Goal: Task Accomplishment & Management: Manage account settings

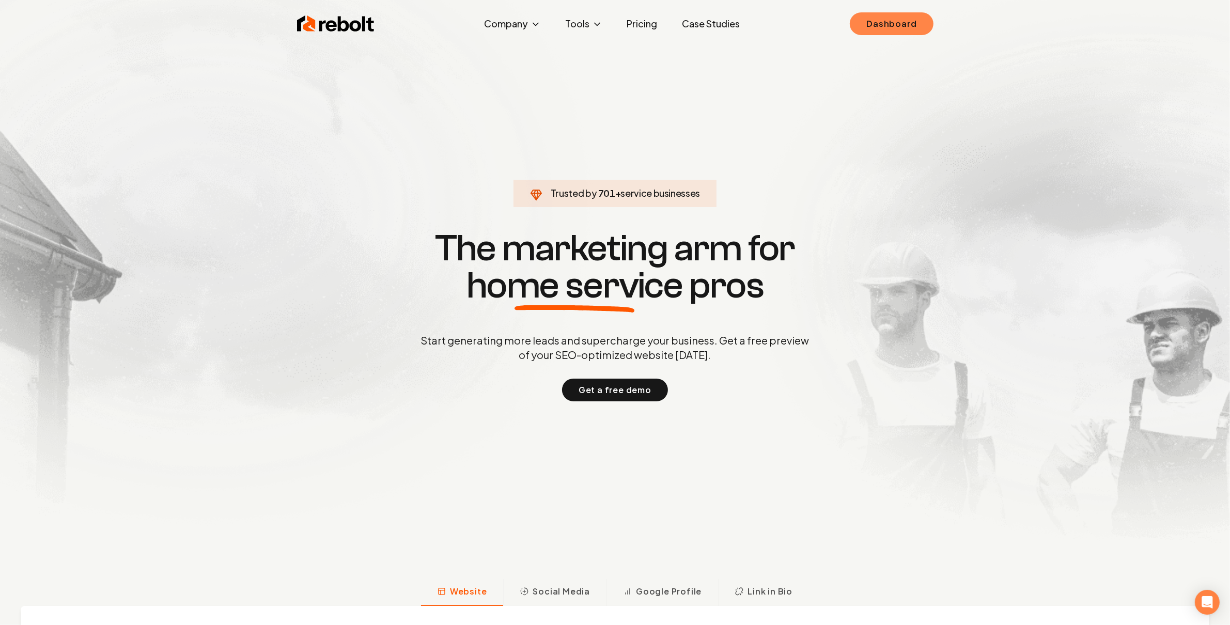
click at [897, 27] on link "Dashboard" at bounding box center [891, 23] width 83 height 23
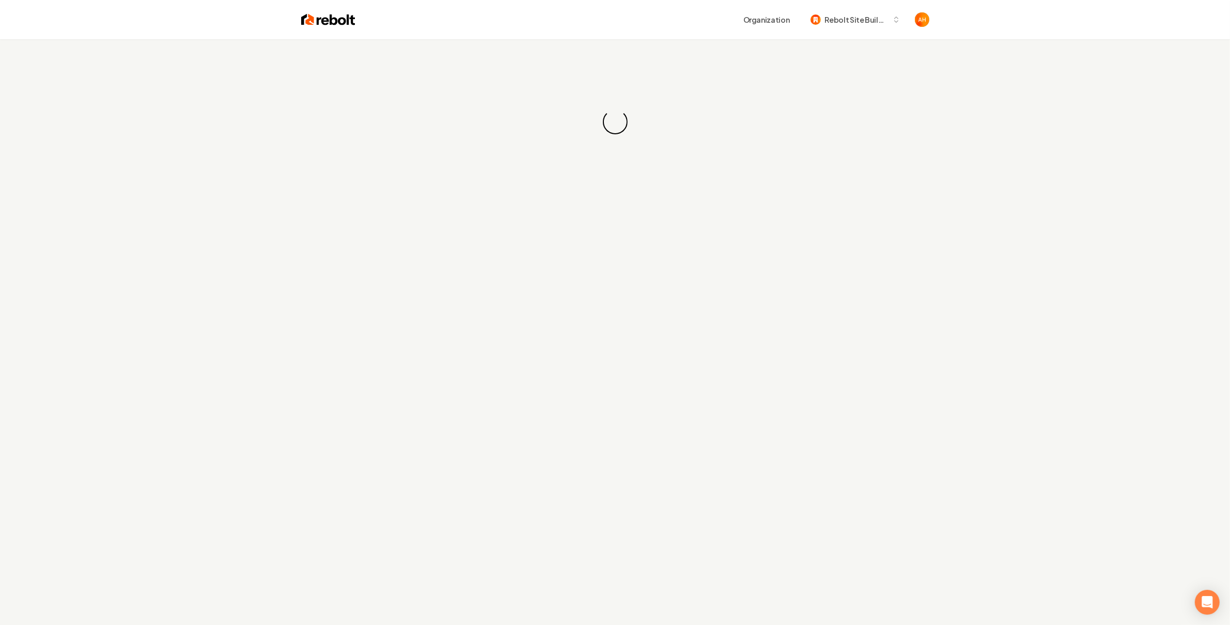
click at [495, 25] on div "Organization Rebolt Site Builder" at bounding box center [642, 19] width 574 height 19
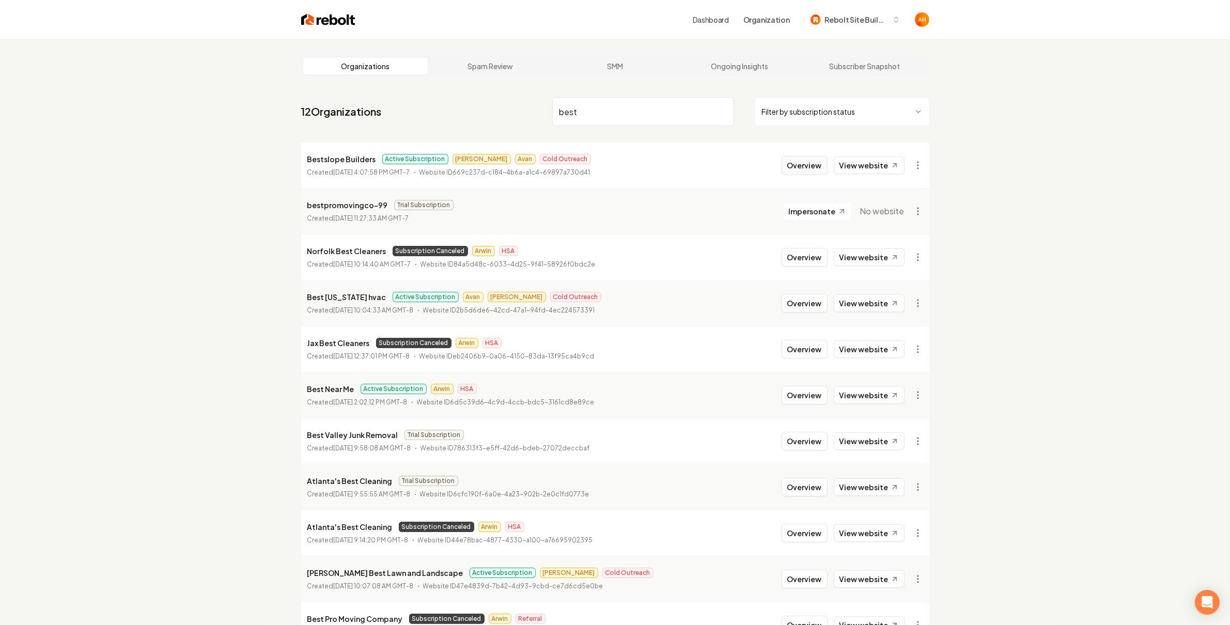
type input "best"
click at [806, 164] on button "Overview" at bounding box center [804, 165] width 46 height 19
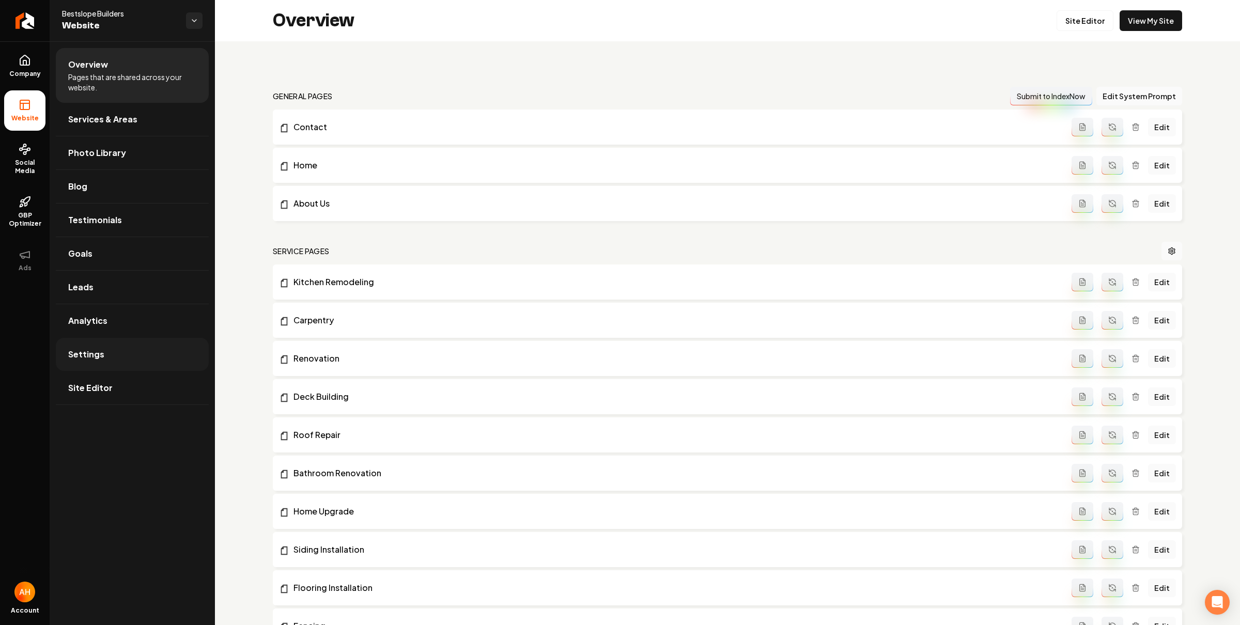
click at [155, 340] on link "Settings" at bounding box center [132, 354] width 153 height 33
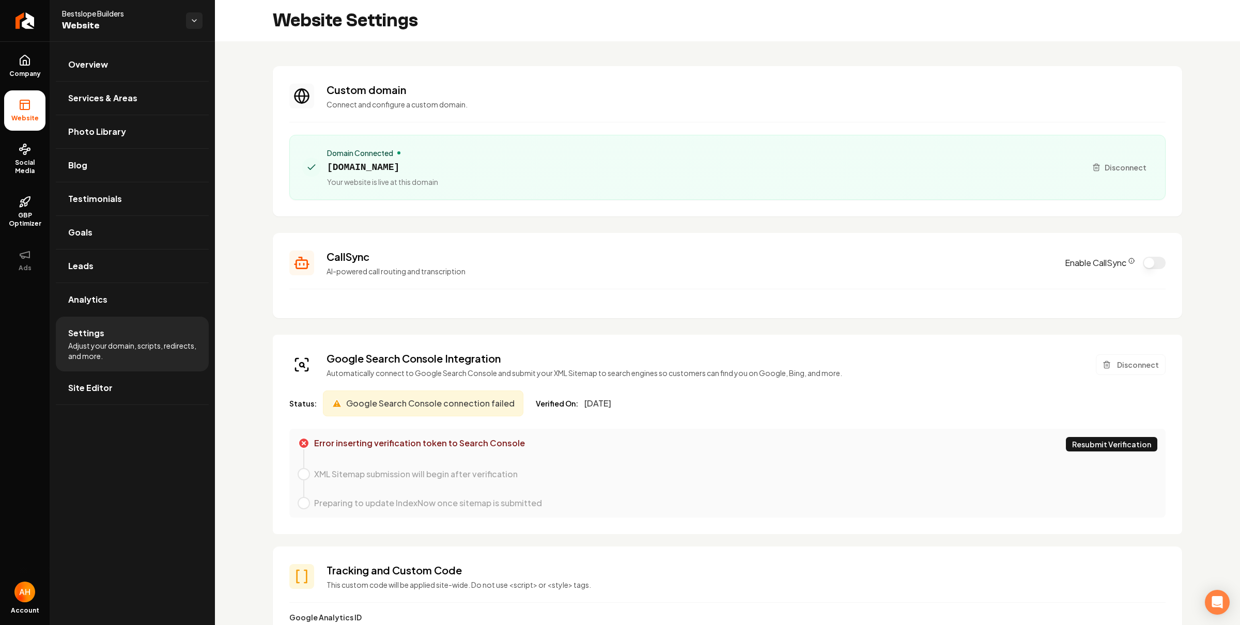
click at [1085, 449] on button "Resubmit Verification" at bounding box center [1110, 444] width 91 height 14
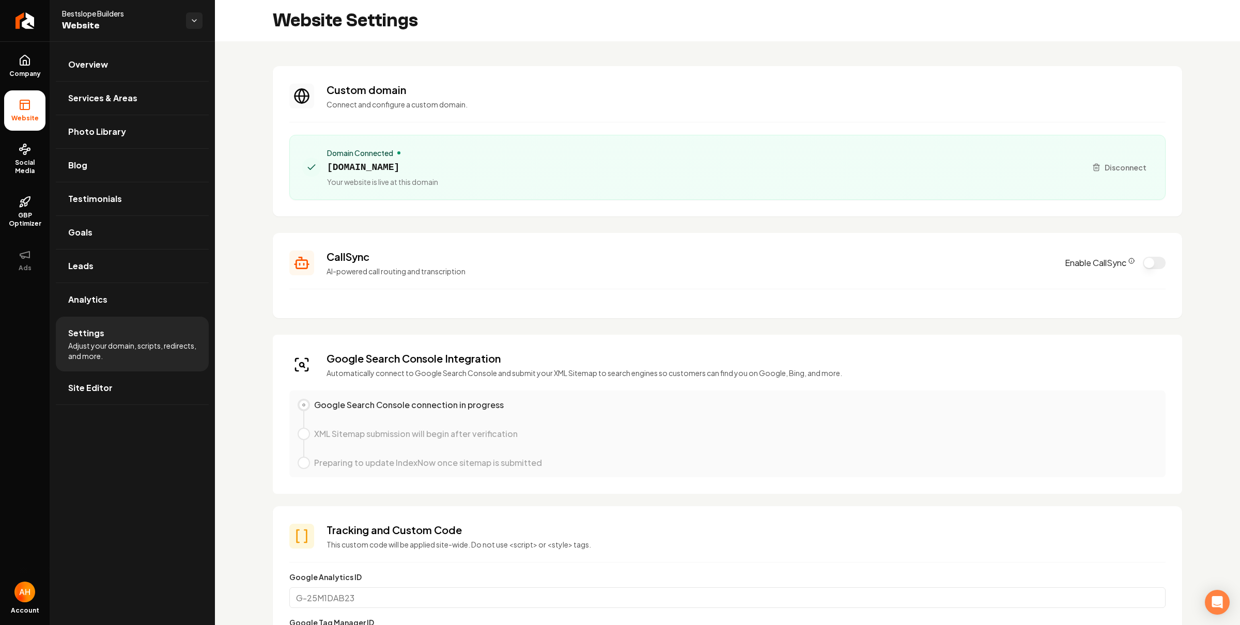
click at [415, 166] on span "[DOMAIN_NAME]" at bounding box center [382, 167] width 111 height 14
copy span "[DOMAIN_NAME]"
click at [1127, 170] on span "Disconnect" at bounding box center [1125, 167] width 42 height 11
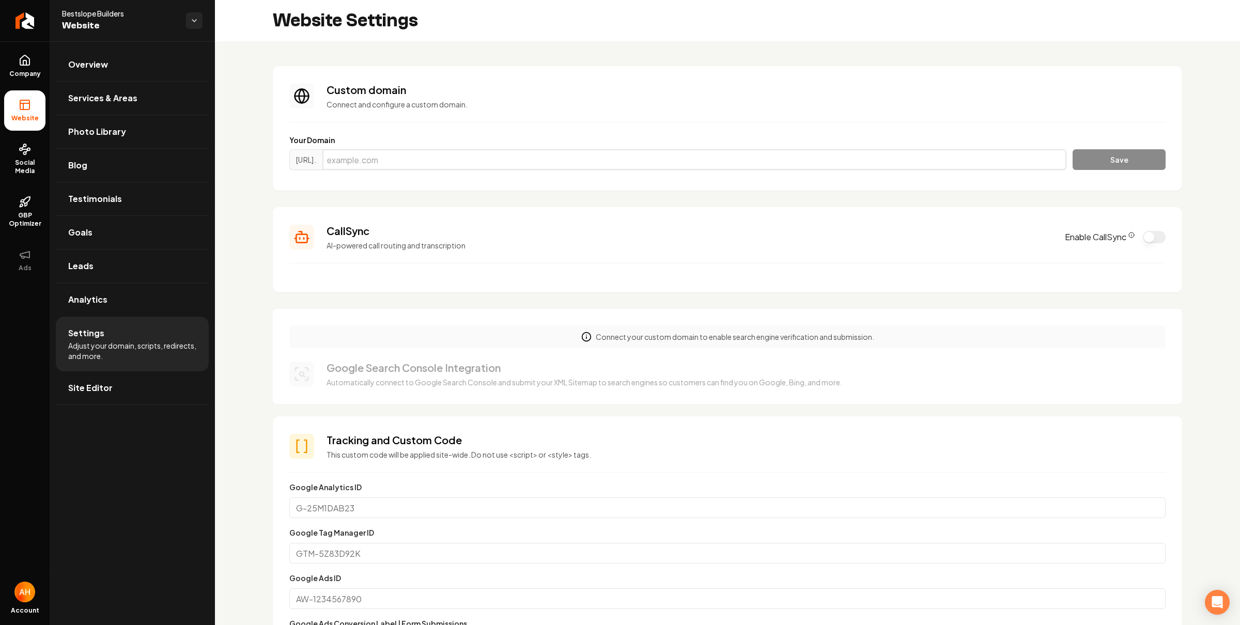
click at [858, 162] on input "Main content area" at bounding box center [694, 159] width 744 height 21
paste input "[DOMAIN_NAME]"
type input "[DOMAIN_NAME]"
click at [1136, 165] on button "Save" at bounding box center [1118, 159] width 93 height 21
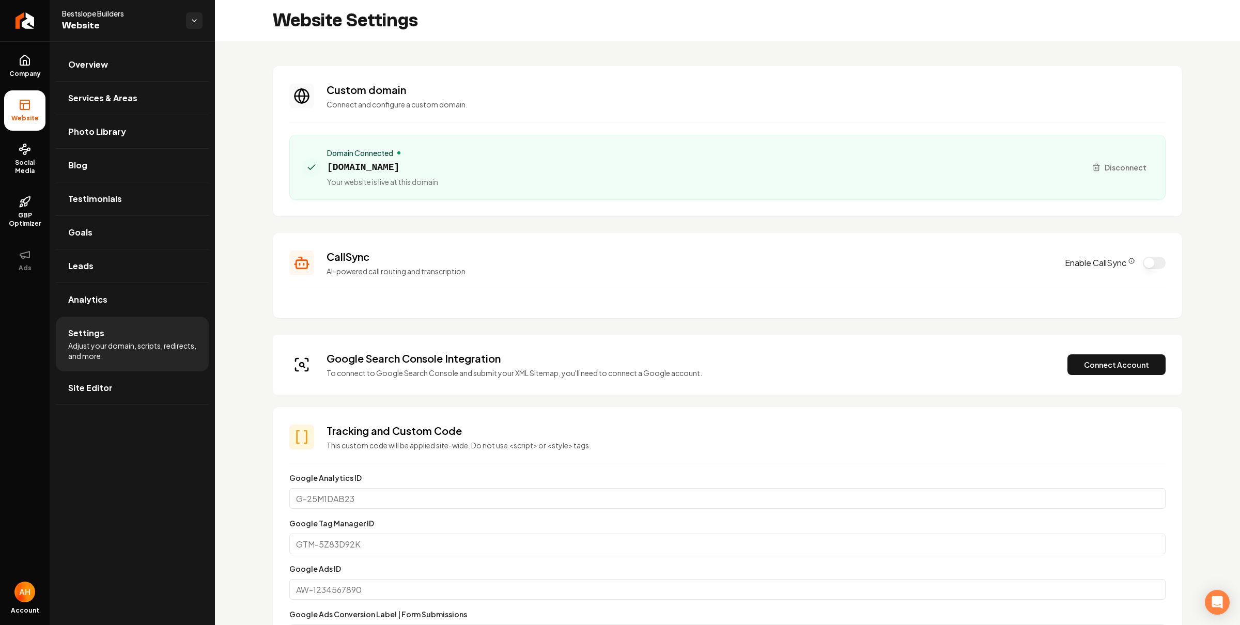
click at [520, 102] on p "Connect and configure a custom domain." at bounding box center [745, 104] width 839 height 10
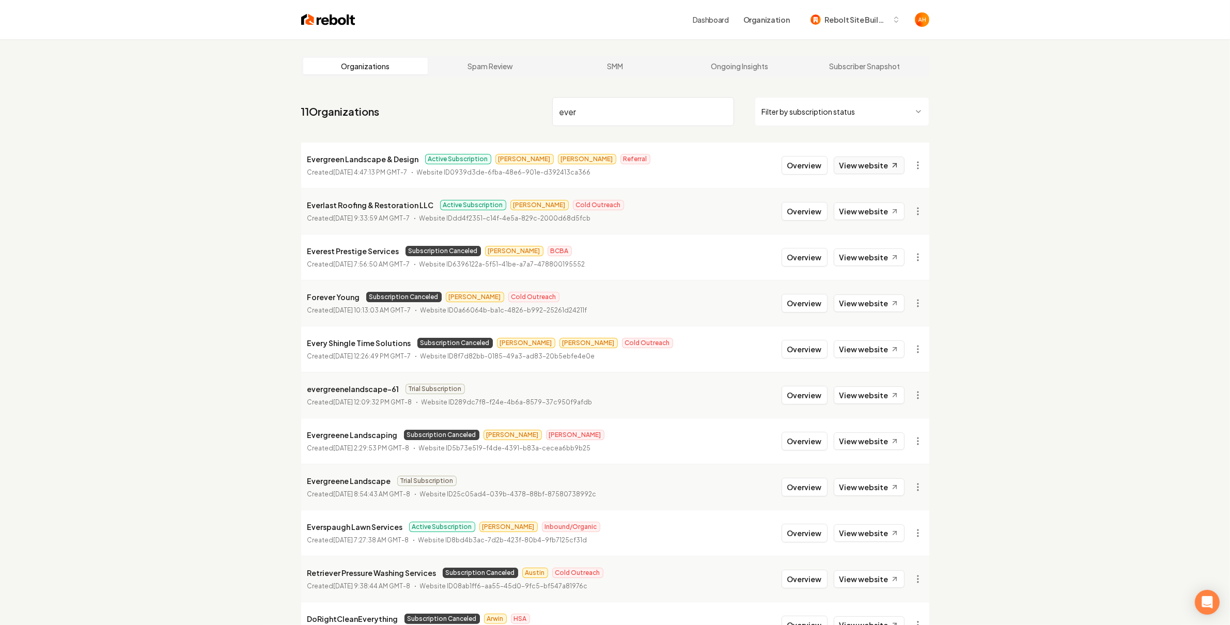
type input "ever"
click at [881, 163] on link "View website" at bounding box center [869, 165] width 71 height 18
click at [357, 153] on p "Evergreen Landscape & Design" at bounding box center [363, 159] width 112 height 12
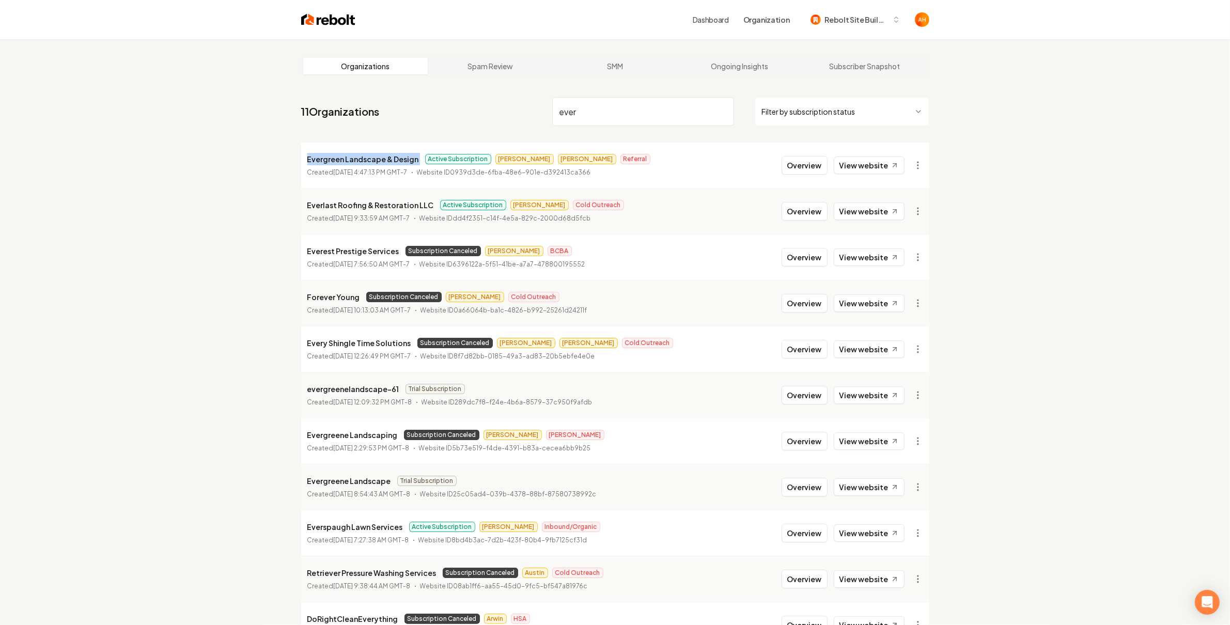
copy p "Evergreen Landscape & Design"
